Goal: Task Accomplishment & Management: Manage account settings

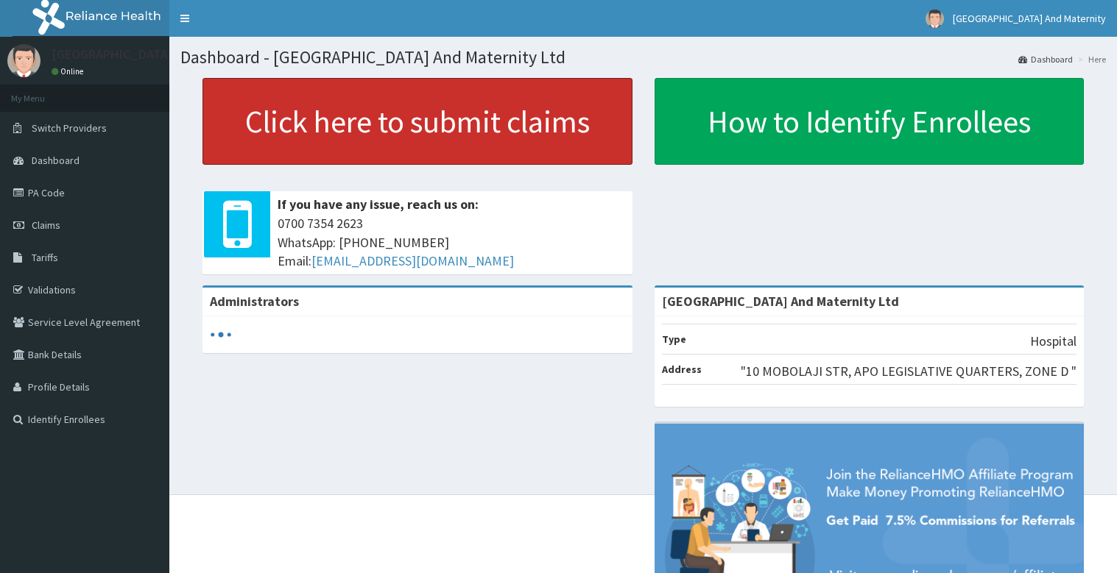
click at [463, 130] on link "Click here to submit claims" at bounding box center [417, 121] width 430 height 87
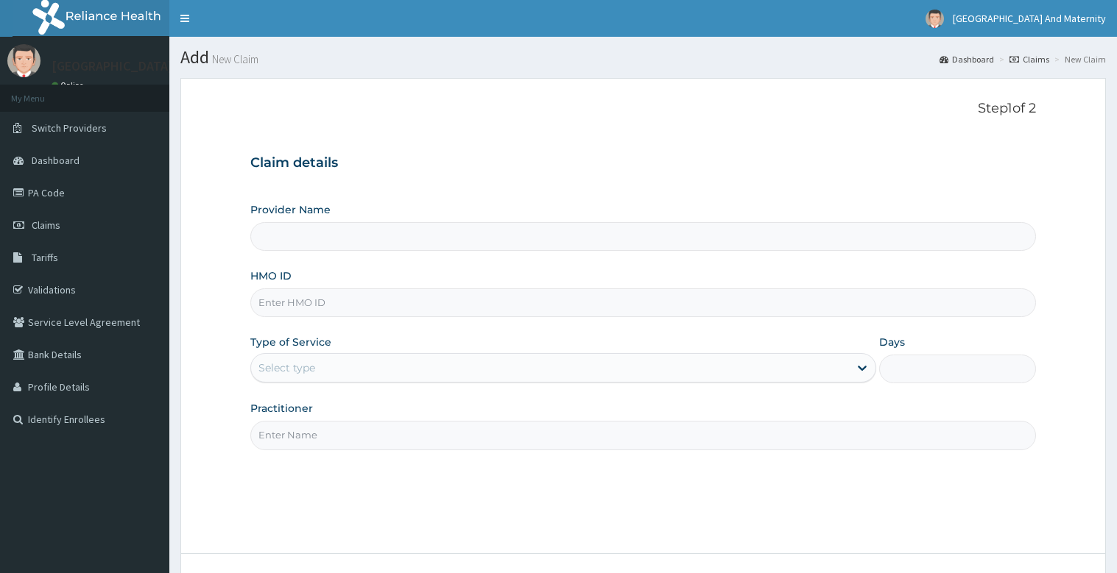
type input "[GEOGRAPHIC_DATA] And Maternity Ltd"
click at [60, 228] on link "Claims" at bounding box center [84, 225] width 169 height 32
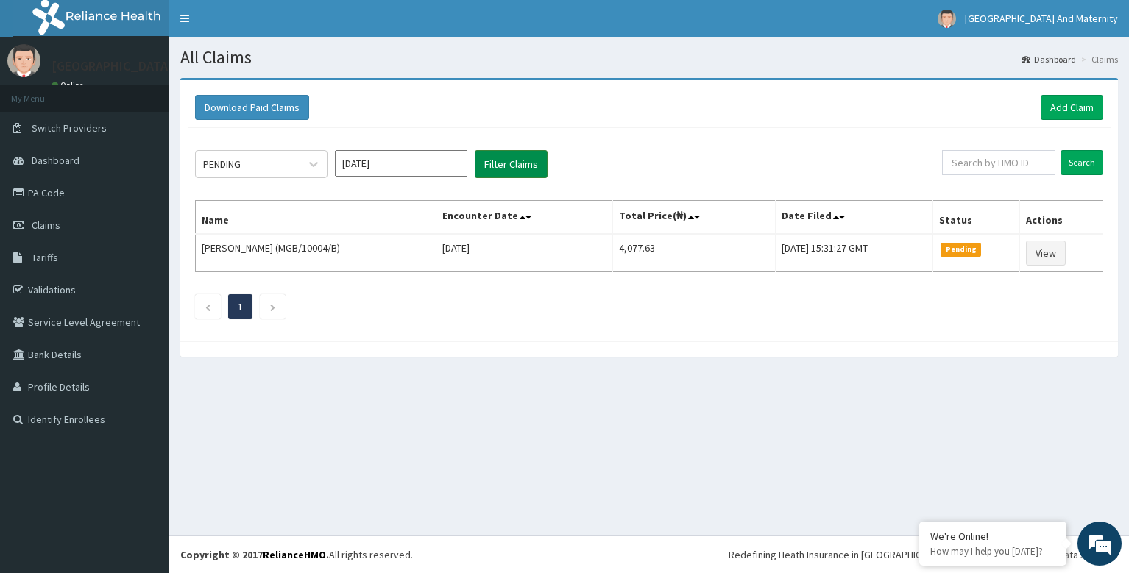
click at [517, 162] on button "Filter Claims" at bounding box center [511, 164] width 73 height 28
click at [317, 163] on icon at bounding box center [313, 165] width 9 height 5
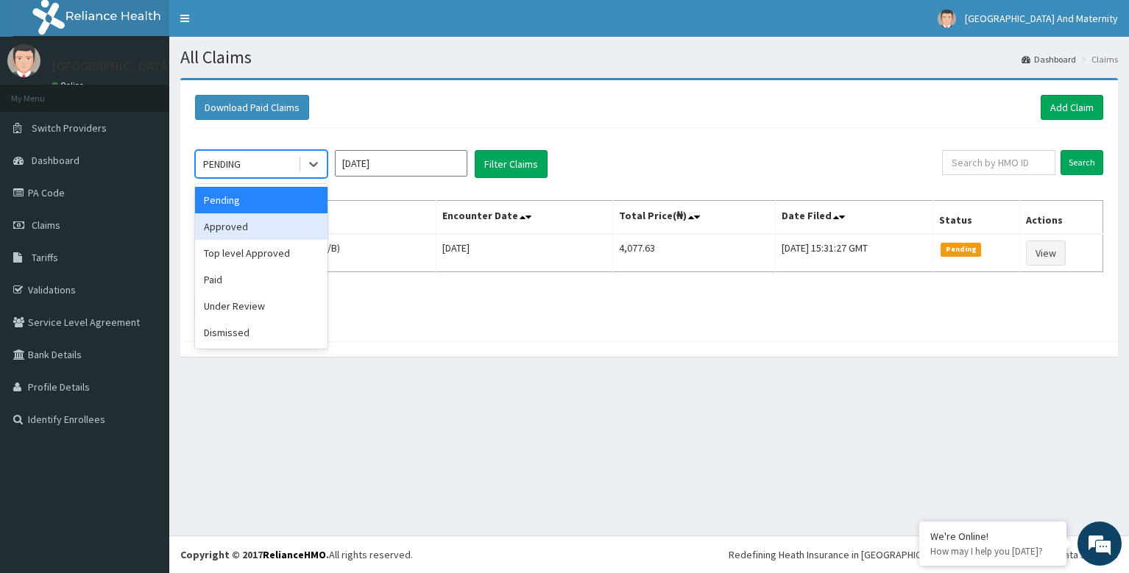
click at [278, 225] on div "Approved" at bounding box center [261, 226] width 133 height 27
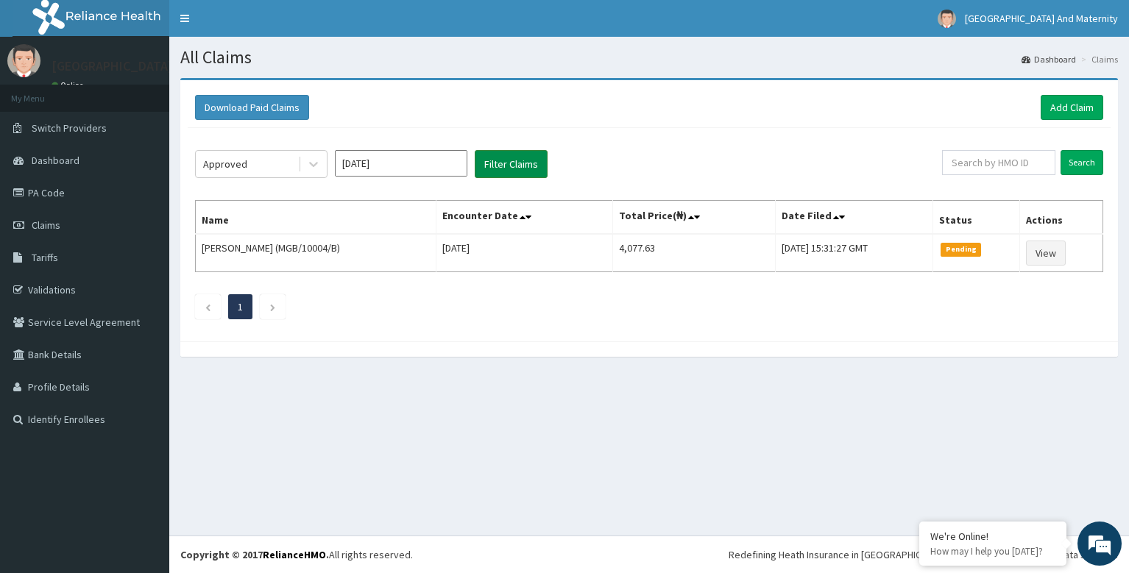
click at [507, 164] on button "Filter Claims" at bounding box center [511, 164] width 73 height 28
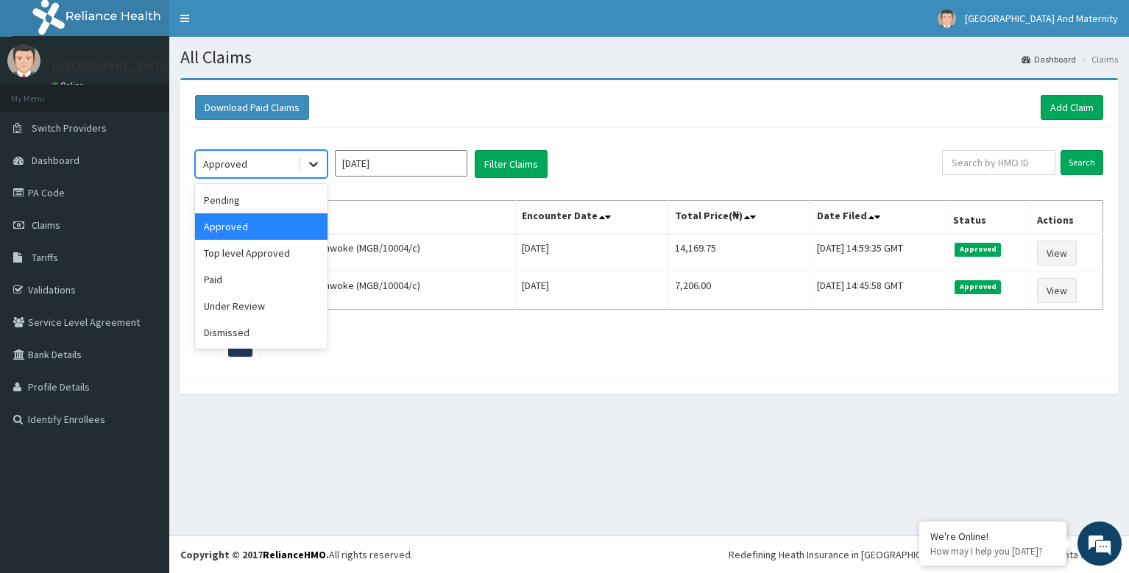
click at [315, 164] on icon at bounding box center [313, 165] width 9 height 5
click at [286, 306] on div "Under Review" at bounding box center [261, 306] width 133 height 27
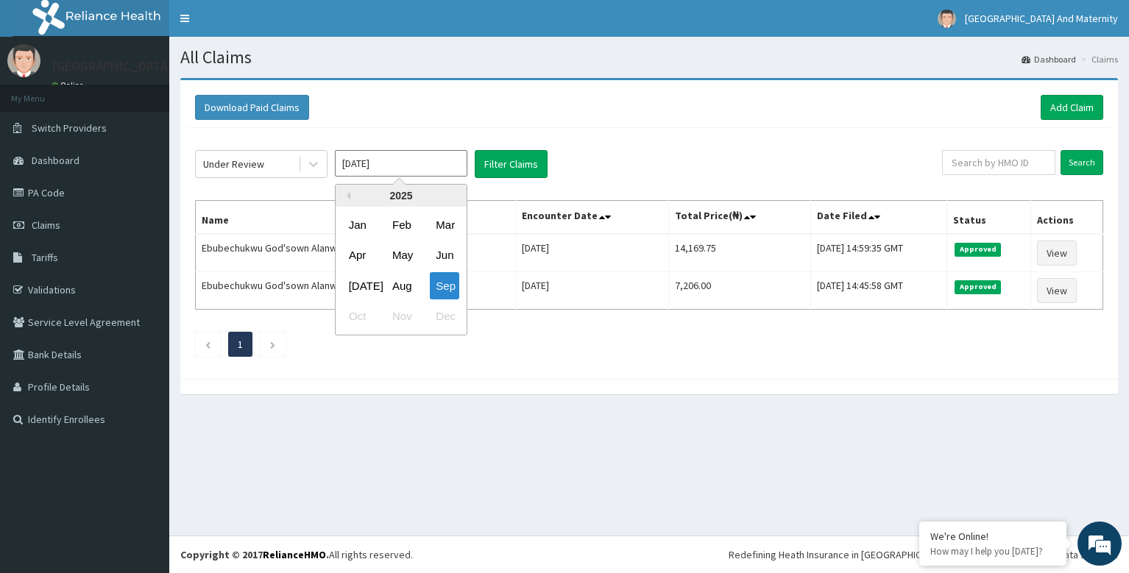
click at [442, 166] on input "[DATE]" at bounding box center [401, 163] width 133 height 27
click at [453, 289] on div "Sep" at bounding box center [444, 285] width 29 height 27
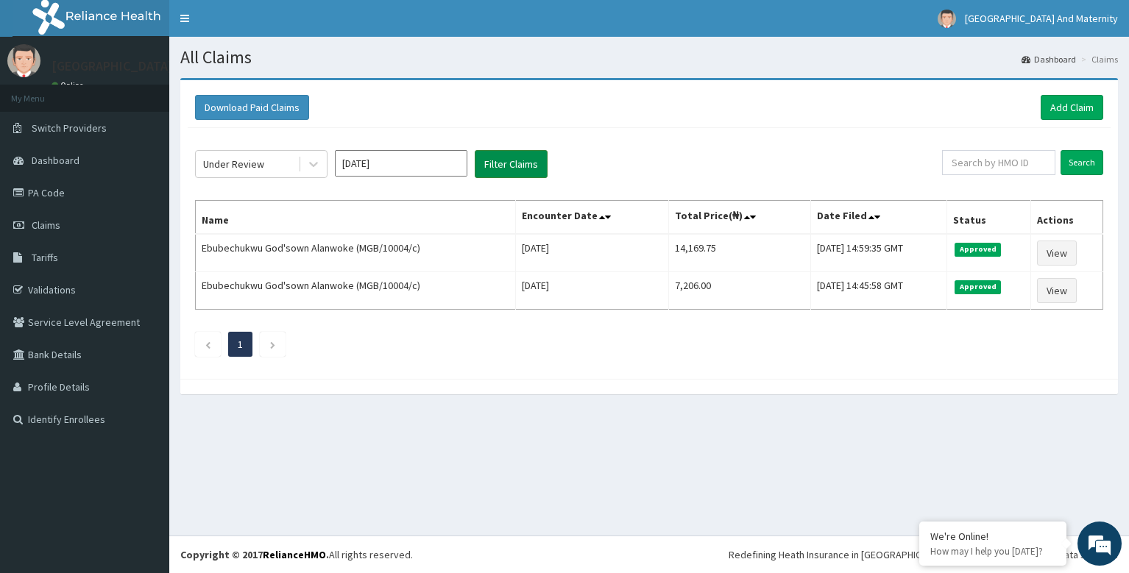
click at [517, 168] on button "Filter Claims" at bounding box center [511, 164] width 73 height 28
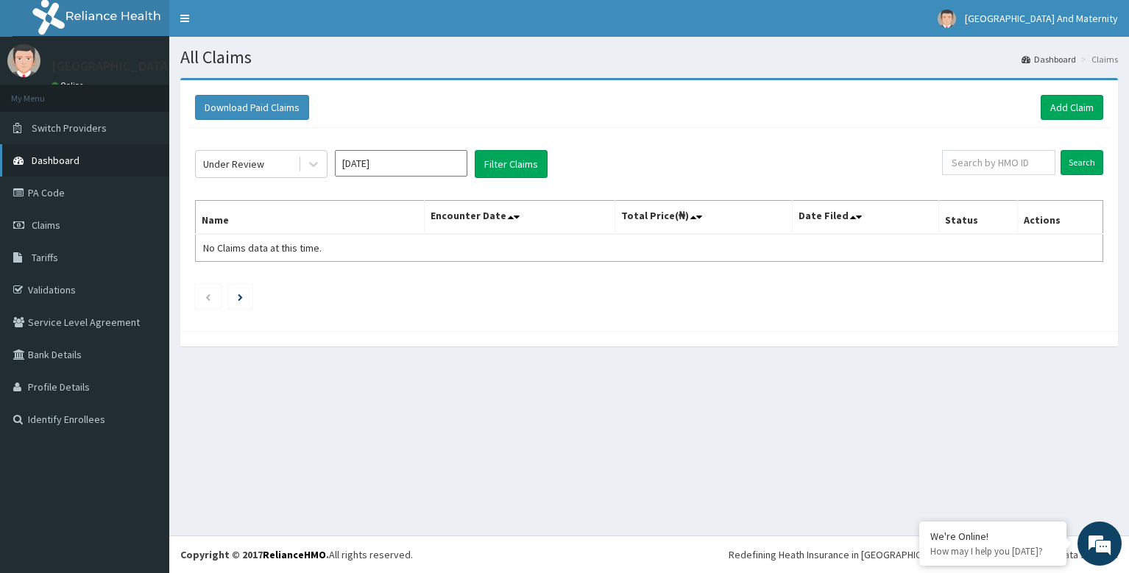
click at [121, 166] on link "Dashboard" at bounding box center [84, 160] width 169 height 32
